Goal: Book appointment/travel/reservation

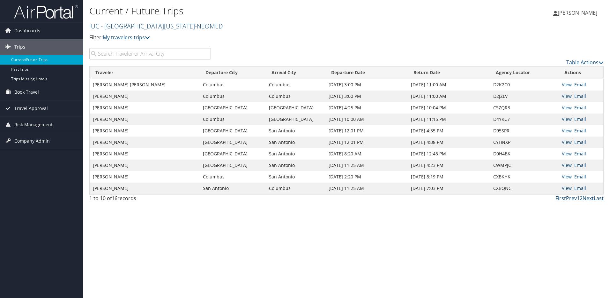
click at [31, 92] on span "Book Travel" at bounding box center [26, 92] width 25 height 16
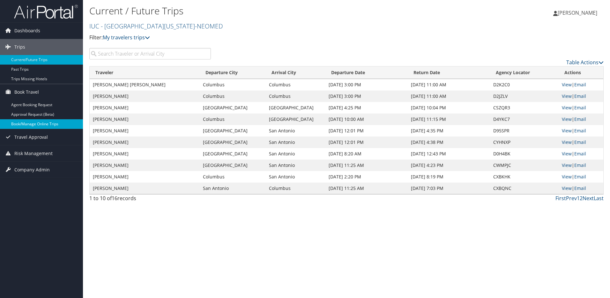
click at [33, 127] on link "Book/Manage Online Trips" at bounding box center [41, 124] width 83 height 10
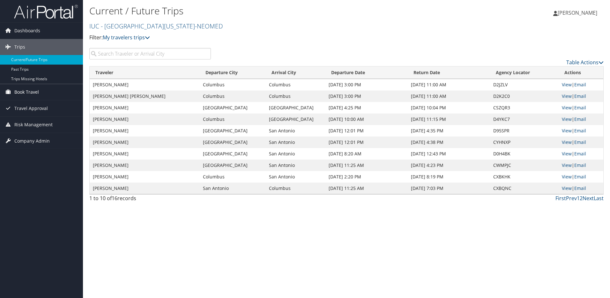
click at [29, 93] on span "Book Travel" at bounding box center [26, 92] width 25 height 16
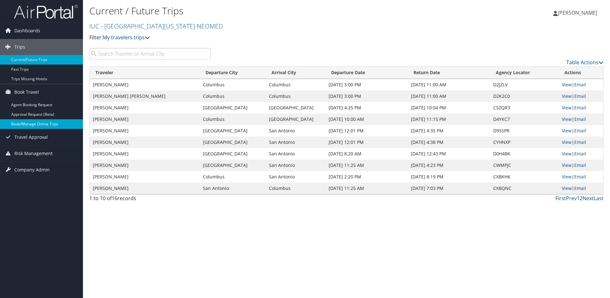
click at [23, 126] on link "Book/Manage Online Trips" at bounding box center [41, 124] width 83 height 10
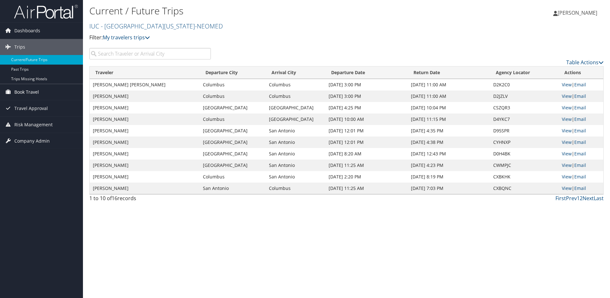
click at [37, 92] on span "Book Travel" at bounding box center [26, 92] width 25 height 16
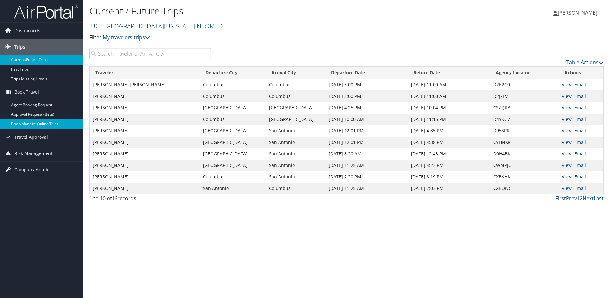
click at [38, 127] on link "Book/Manage Online Trips" at bounding box center [41, 124] width 83 height 10
